Goal: Task Accomplishment & Management: Manage account settings

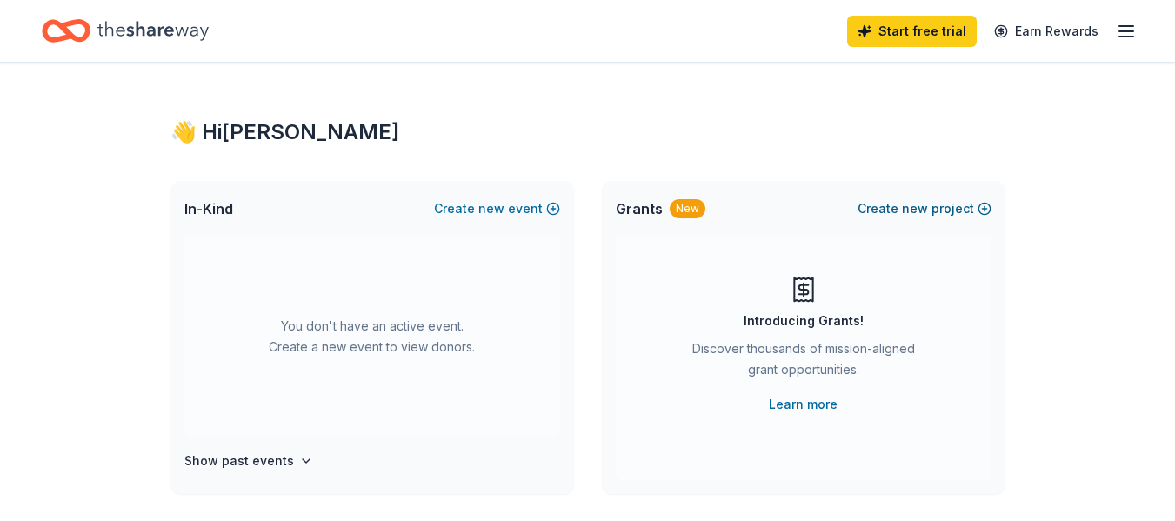
click at [903, 210] on button "Create new project" at bounding box center [925, 208] width 134 height 21
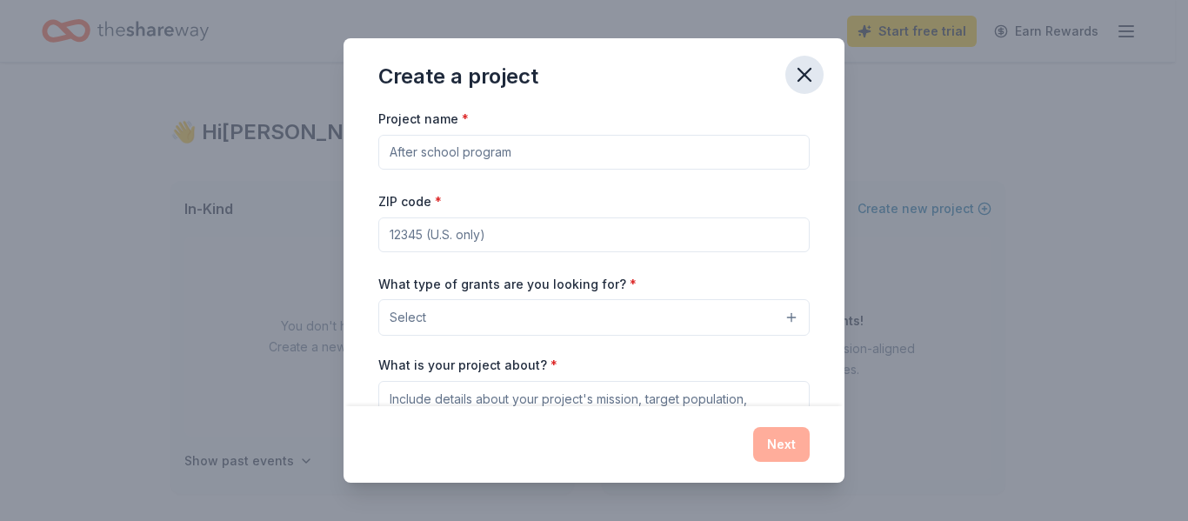
click at [807, 79] on icon "button" at bounding box center [805, 75] width 24 height 24
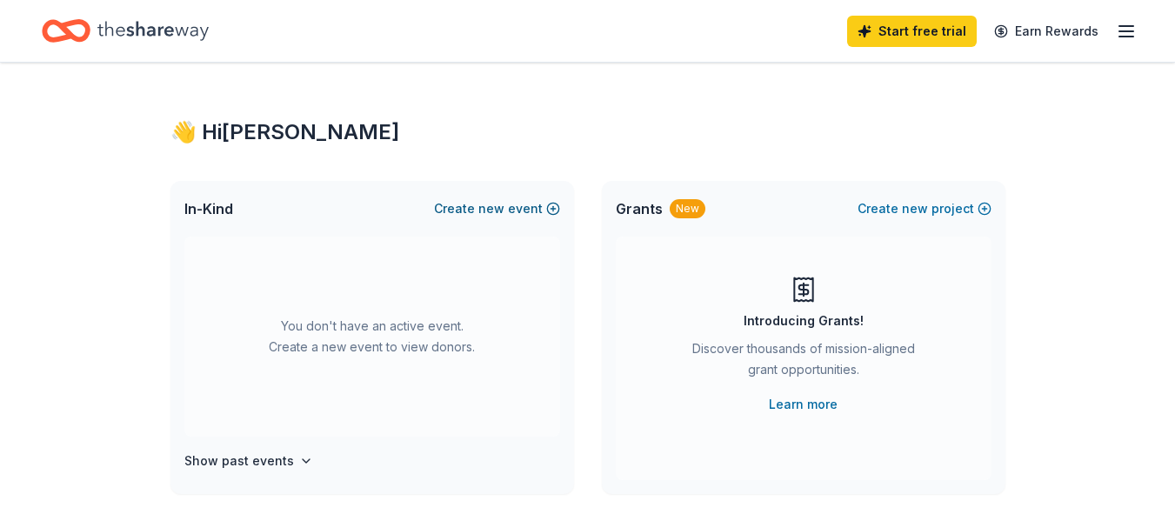
click at [495, 209] on span "new" at bounding box center [492, 208] width 26 height 21
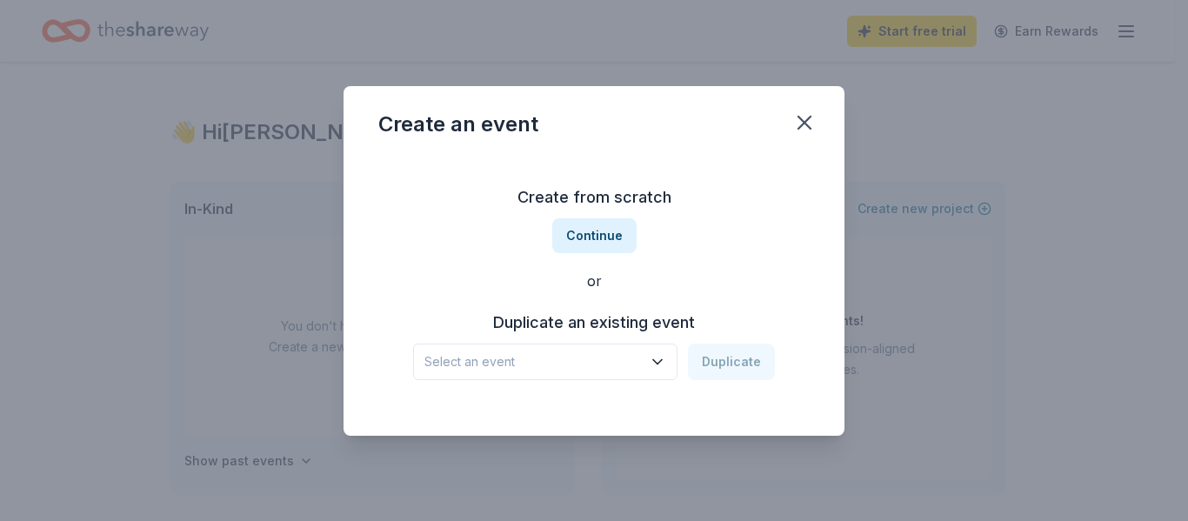
click at [554, 367] on span "Select an event" at bounding box center [534, 361] width 218 height 21
click at [803, 121] on icon "button" at bounding box center [805, 123] width 12 height 12
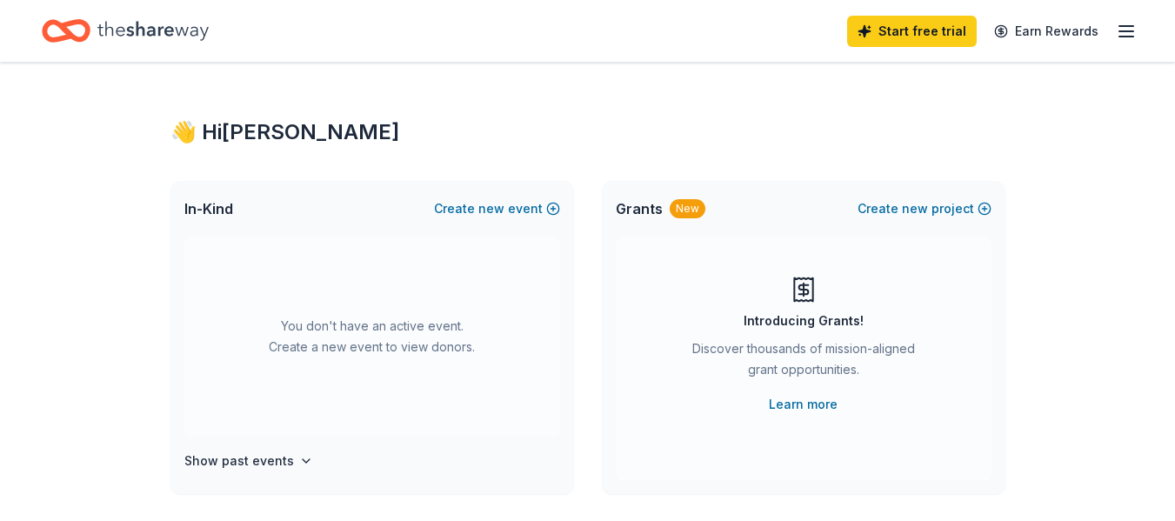
click at [1128, 34] on icon "button" at bounding box center [1126, 31] width 21 height 21
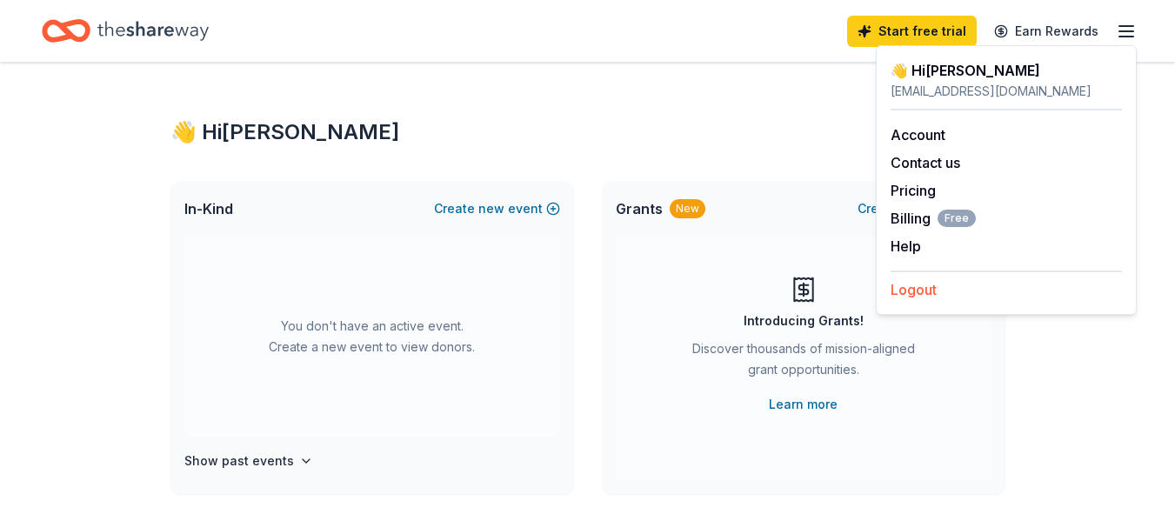
click at [921, 295] on button "Logout" at bounding box center [914, 289] width 46 height 21
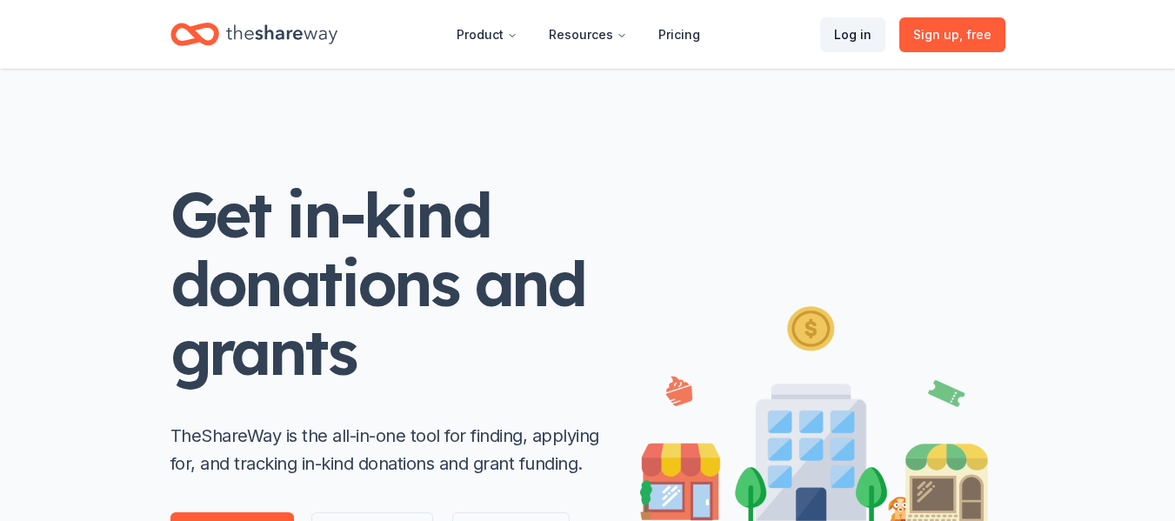
click at [859, 32] on link "Log in" at bounding box center [852, 34] width 65 height 35
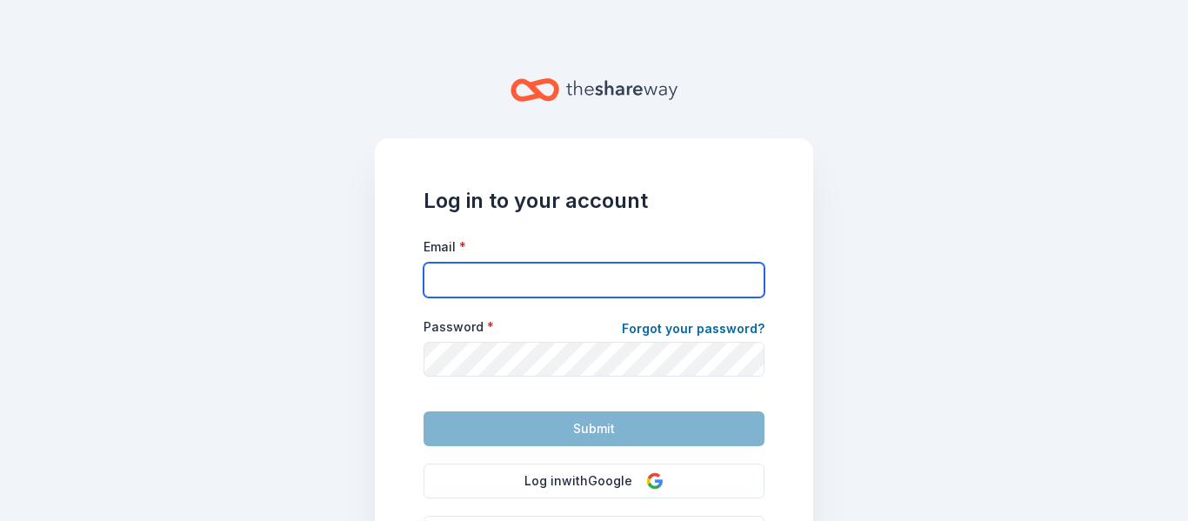
click at [599, 281] on input "Email *" at bounding box center [594, 280] width 341 height 35
type input "[EMAIL_ADDRESS][DOMAIN_NAME]"
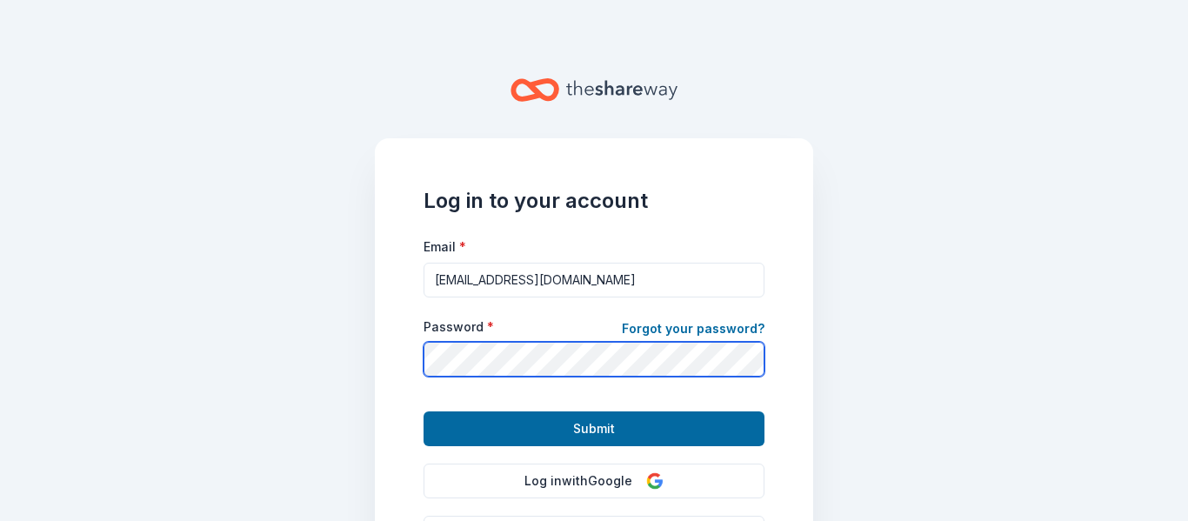
click at [424, 412] on button "Submit" at bounding box center [594, 429] width 341 height 35
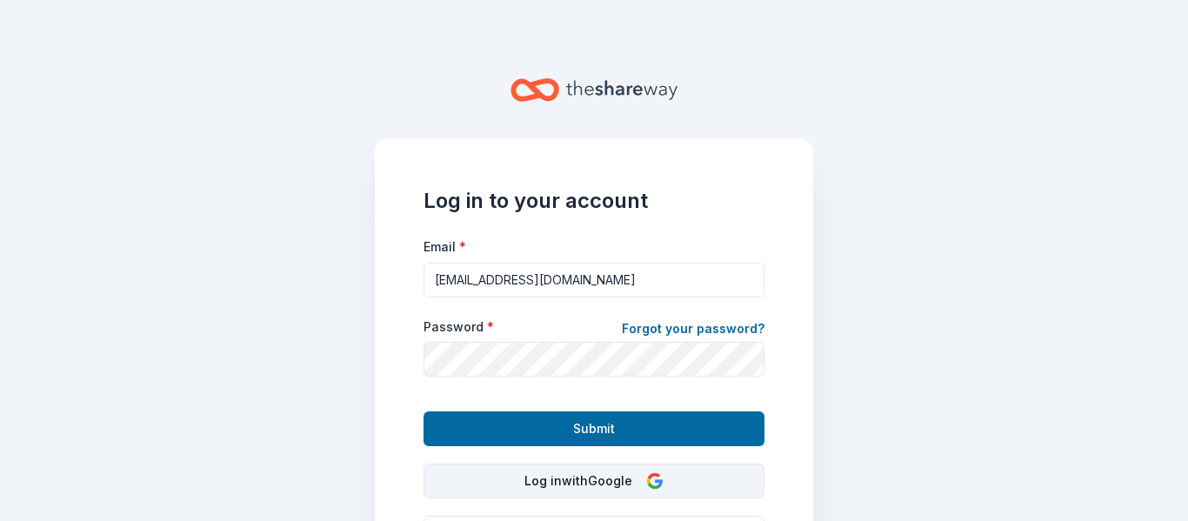
click at [559, 485] on button "Log in with Google" at bounding box center [594, 481] width 341 height 35
